Goal: Task Accomplishment & Management: Manage account settings

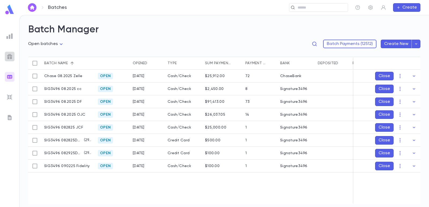
click at [9, 54] on img at bounding box center [9, 56] width 6 height 6
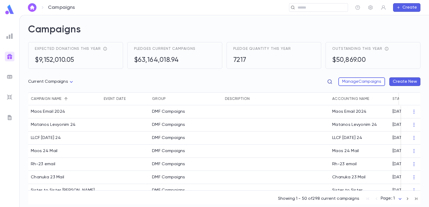
click at [329, 79] on icon "button" at bounding box center [329, 81] width 5 height 5
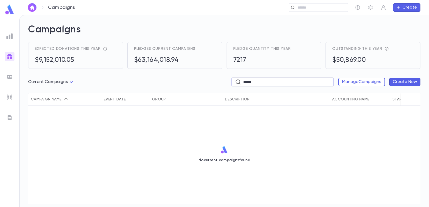
type input "*****"
click at [10, 76] on img at bounding box center [9, 77] width 6 height 6
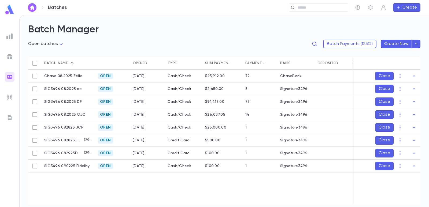
click at [12, 58] on img at bounding box center [9, 56] width 6 height 6
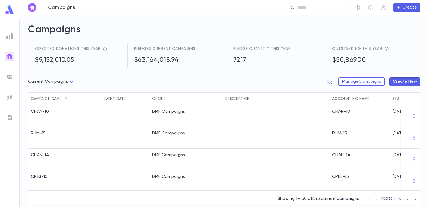
click at [408, 82] on button "Create New" at bounding box center [405, 82] width 31 height 9
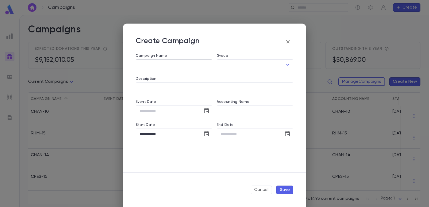
click at [150, 66] on input "Campaign Name" at bounding box center [174, 65] width 77 height 10
type input "******"
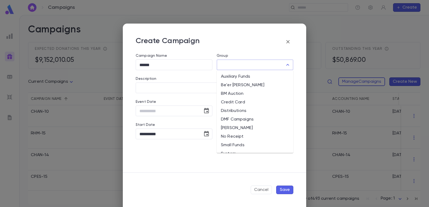
click at [235, 67] on input "Group" at bounding box center [251, 65] width 64 height 10
click at [239, 79] on li "Auxiliary Funds" at bounding box center [255, 76] width 77 height 9
type input "**********"
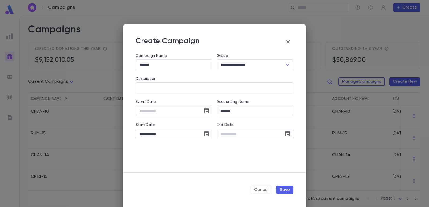
click at [285, 190] on button "Save" at bounding box center [284, 190] width 17 height 9
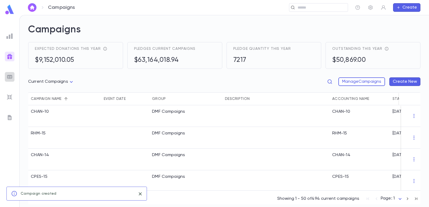
click at [7, 76] on img at bounding box center [9, 77] width 6 height 6
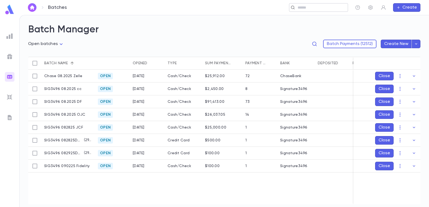
click at [304, 8] on input "text" at bounding box center [317, 7] width 42 height 5
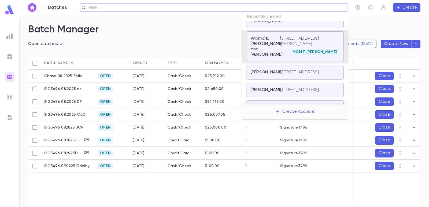
paste input "**********"
type input "**********"
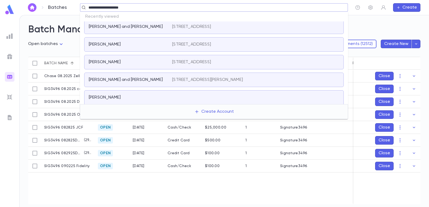
scroll to position [10, 0]
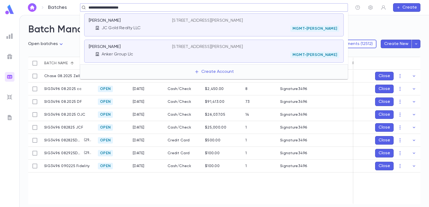
click at [134, 23] on div "[PERSON_NAME]" at bounding box center [127, 20] width 77 height 5
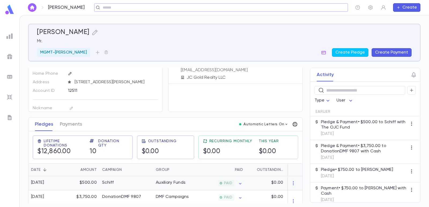
scroll to position [54, 0]
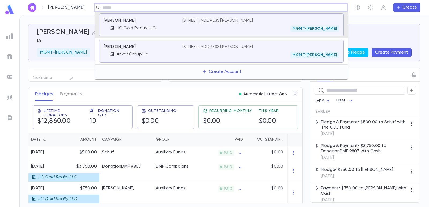
click at [137, 6] on input "text" at bounding box center [219, 7] width 237 height 5
click at [143, 45] on div "[PERSON_NAME]" at bounding box center [140, 46] width 72 height 5
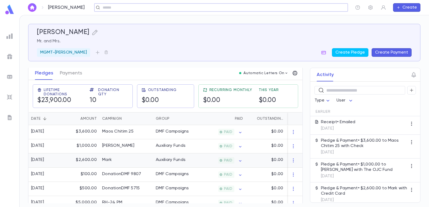
scroll to position [54, 0]
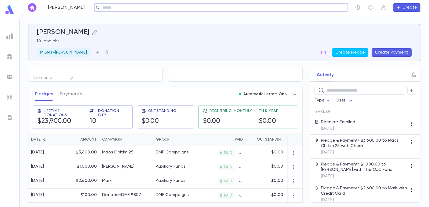
click at [13, 77] on div at bounding box center [10, 77] width 10 height 10
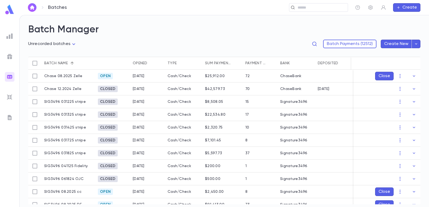
click at [62, 45] on body "**********" at bounding box center [214, 111] width 429 height 192
drag, startPoint x: 64, startPoint y: 72, endPoint x: 126, endPoint y: 25, distance: 78.2
click at [64, 72] on span "Open batches" at bounding box center [53, 71] width 42 height 5
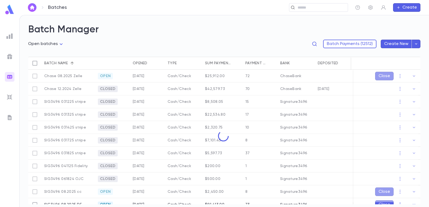
type input "****"
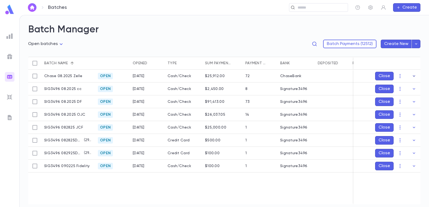
click at [412, 76] on icon "button" at bounding box center [414, 76] width 5 height 5
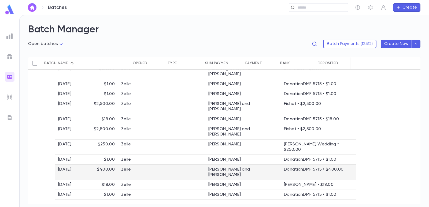
scroll to position [747, 0]
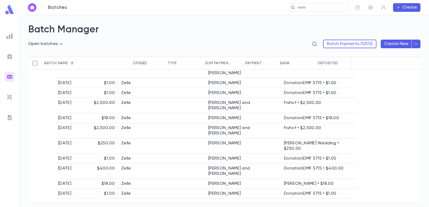
click at [412, 131] on icon "button" at bounding box center [414, 133] width 5 height 5
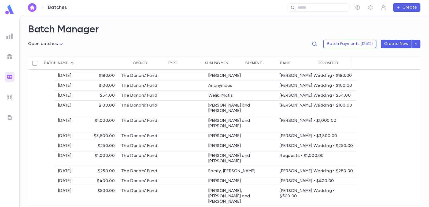
scroll to position [1526, 0]
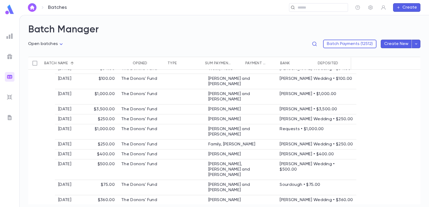
drag, startPoint x: 412, startPoint y: 146, endPoint x: 385, endPoint y: 139, distance: 28.6
click at [412, 146] on icon "button" at bounding box center [414, 145] width 5 height 5
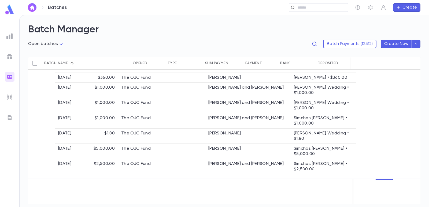
scroll to position [1740, 0]
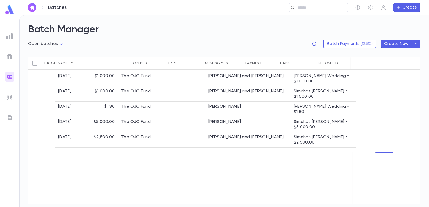
click at [412, 151] on icon "button" at bounding box center [414, 149] width 5 height 5
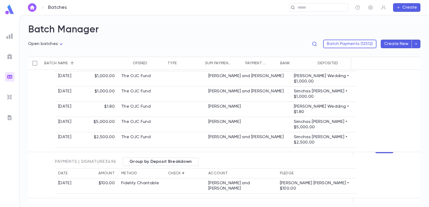
click at [412, 151] on icon "button" at bounding box center [414, 149] width 5 height 5
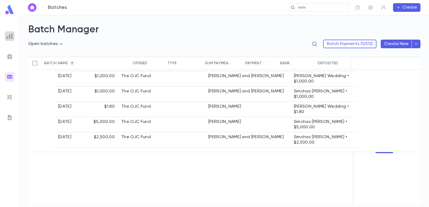
click at [11, 37] on img at bounding box center [9, 36] width 6 height 6
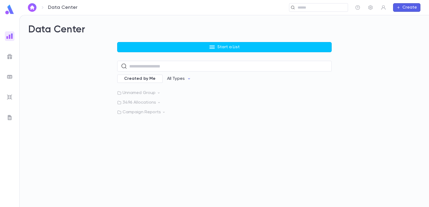
click at [10, 75] on img at bounding box center [9, 77] width 6 height 6
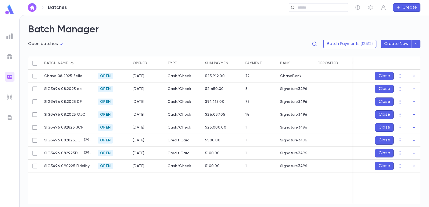
click at [12, 36] on img at bounding box center [9, 36] width 6 height 6
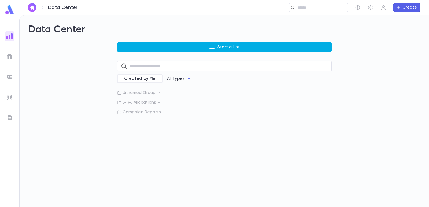
click at [136, 50] on button "Start a List" at bounding box center [224, 47] width 215 height 10
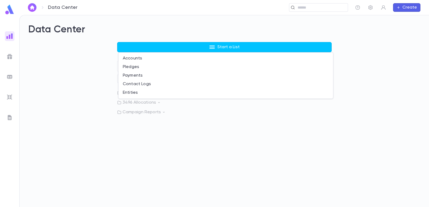
click at [91, 68] on div at bounding box center [214, 103] width 429 height 207
click at [11, 76] on img at bounding box center [9, 77] width 6 height 6
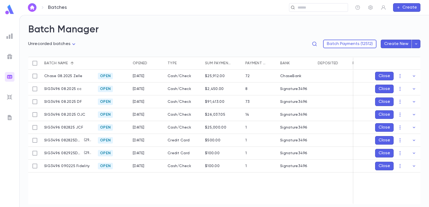
click at [65, 42] on body "**********" at bounding box center [214, 111] width 429 height 192
click at [59, 70] on span "Open batches" at bounding box center [53, 71] width 42 height 5
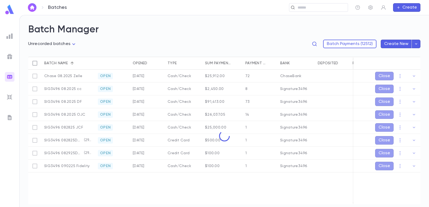
type input "****"
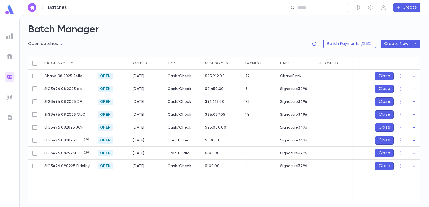
click at [415, 76] on icon "button" at bounding box center [414, 76] width 5 height 5
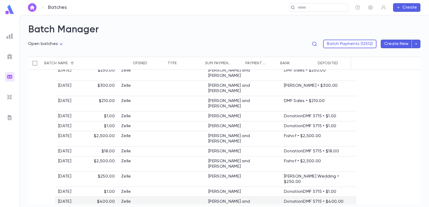
scroll to position [725, 0]
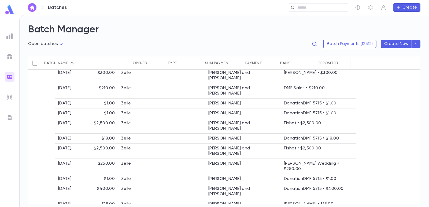
click at [410, 152] on button "button" at bounding box center [414, 154] width 9 height 9
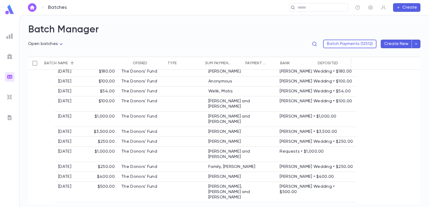
scroll to position [1527, 0]
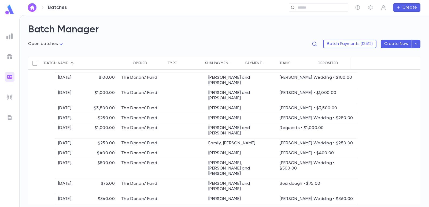
click at [413, 143] on icon "button" at bounding box center [414, 144] width 5 height 5
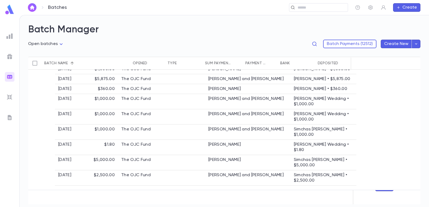
scroll to position [1715, 0]
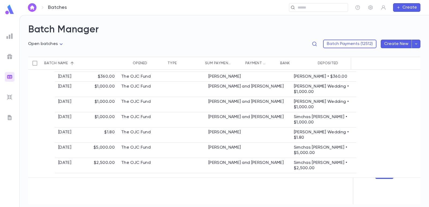
click at [5, 32] on ul at bounding box center [9, 118] width 19 height 178
drag, startPoint x: 5, startPoint y: 34, endPoint x: 8, endPoint y: 39, distance: 5.8
click at [6, 35] on div at bounding box center [10, 36] width 10 height 10
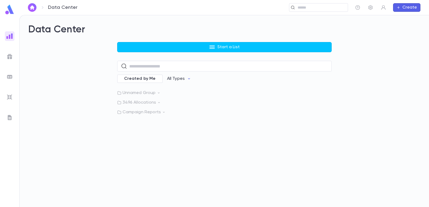
click at [8, 74] on img at bounding box center [9, 77] width 6 height 6
